Goal: Navigation & Orientation: Find specific page/section

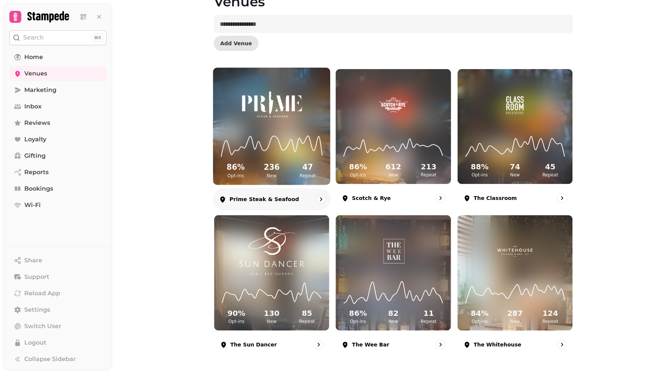
click at [278, 119] on img at bounding box center [272, 104] width 88 height 49
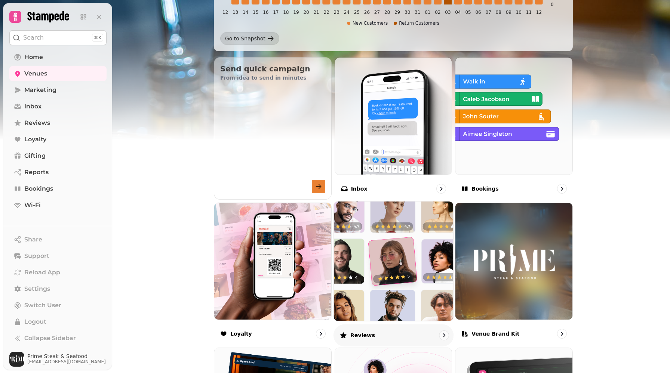
scroll to position [386, 0]
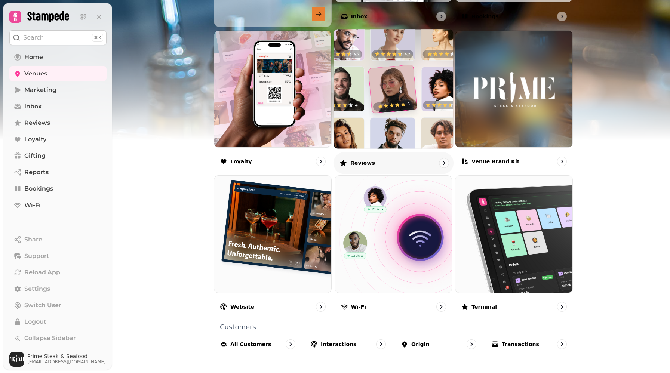
click at [387, 212] on img at bounding box center [393, 234] width 117 height 117
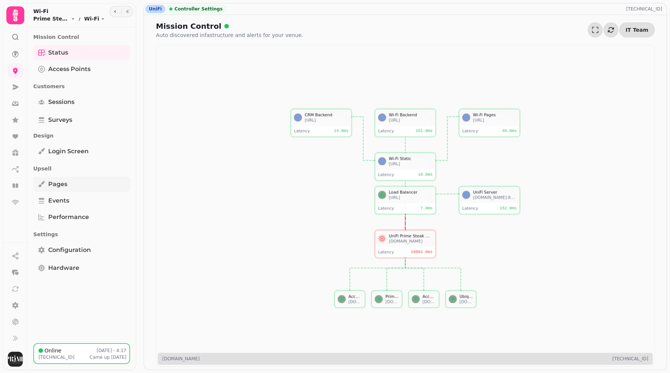
click at [75, 182] on link "Pages" at bounding box center [81, 184] width 97 height 15
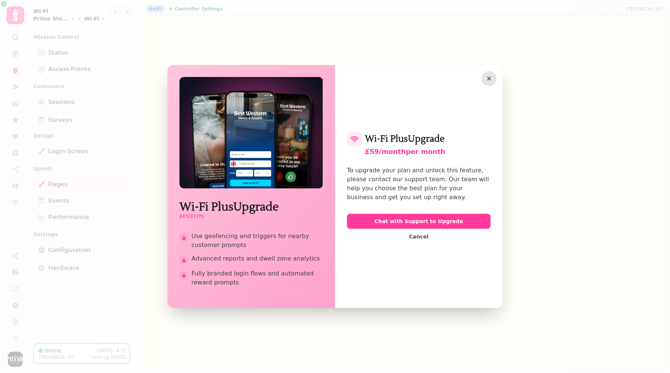
click at [493, 80] on button "button" at bounding box center [488, 78] width 15 height 15
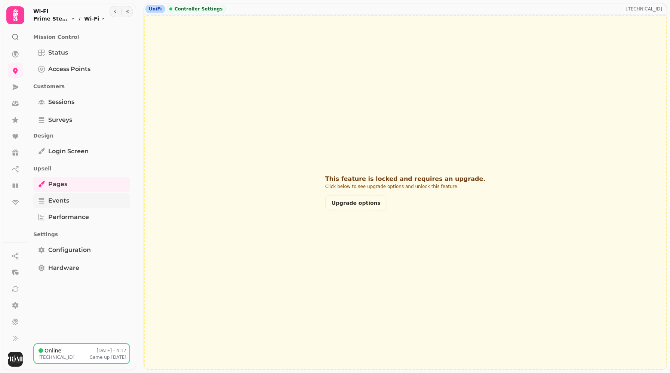
click at [58, 202] on span "Events" at bounding box center [58, 200] width 21 height 9
click at [65, 212] on link "Performance" at bounding box center [81, 217] width 97 height 15
